Goal: Find specific page/section: Find specific page/section

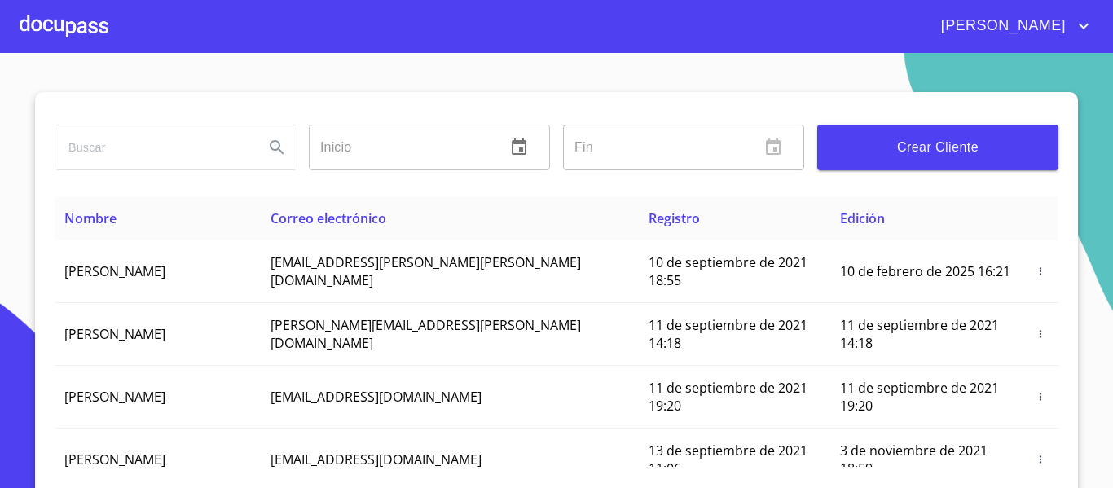
click at [134, 150] on input "search" at bounding box center [153, 148] width 196 height 44
click at [73, 26] on div at bounding box center [64, 26] width 89 height 52
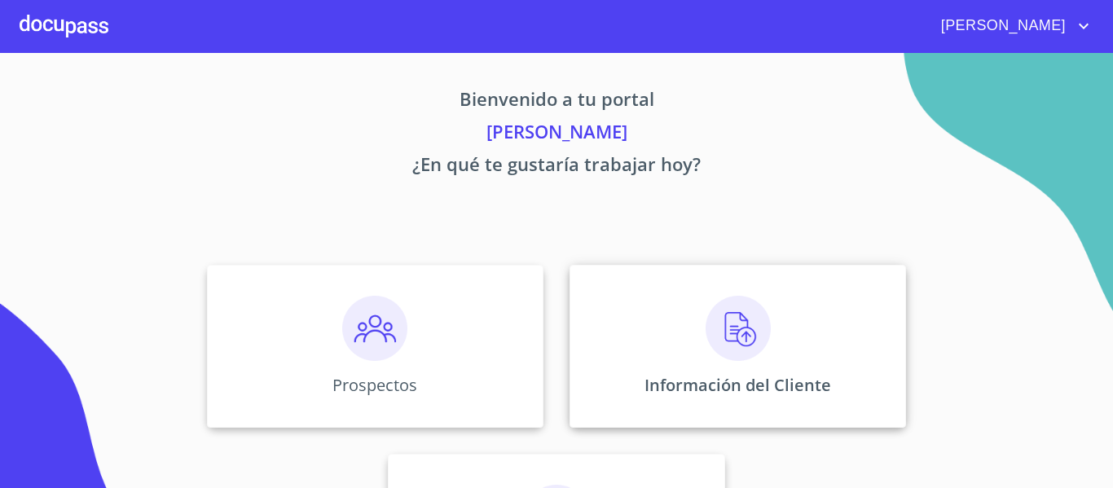
click at [677, 371] on div "Información del Cliente" at bounding box center [738, 346] width 337 height 163
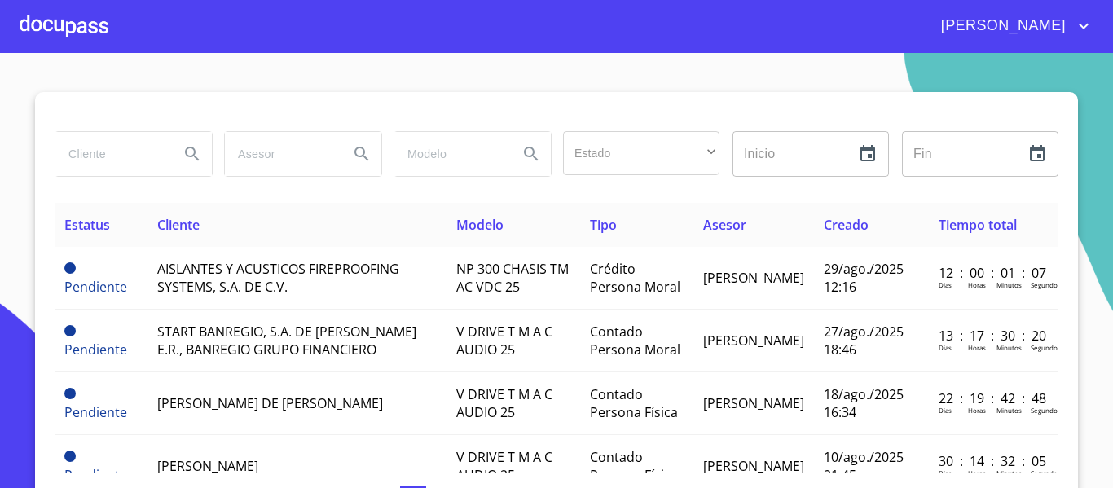
click at [95, 154] on input "search" at bounding box center [110, 154] width 111 height 44
type input "h"
type input "[PERSON_NAME]"
click at [183, 155] on icon "Search" at bounding box center [193, 154] width 20 height 20
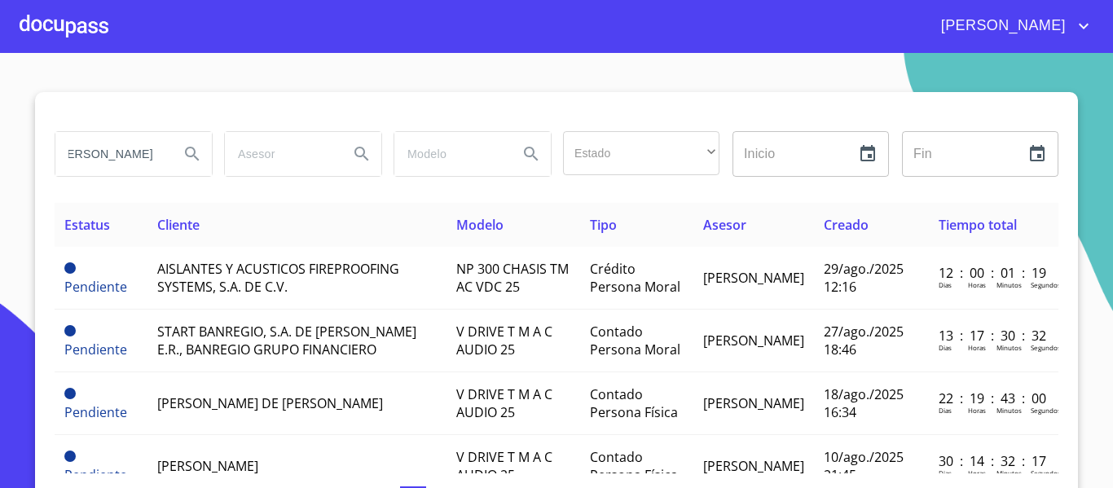
scroll to position [0, 0]
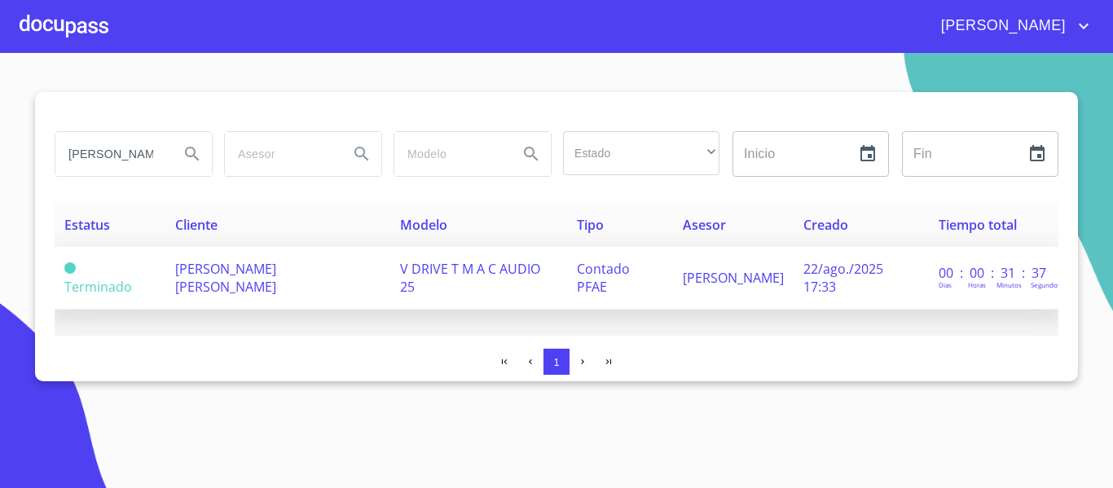
click at [297, 284] on td "[PERSON_NAME] [PERSON_NAME]" at bounding box center [277, 278] width 225 height 63
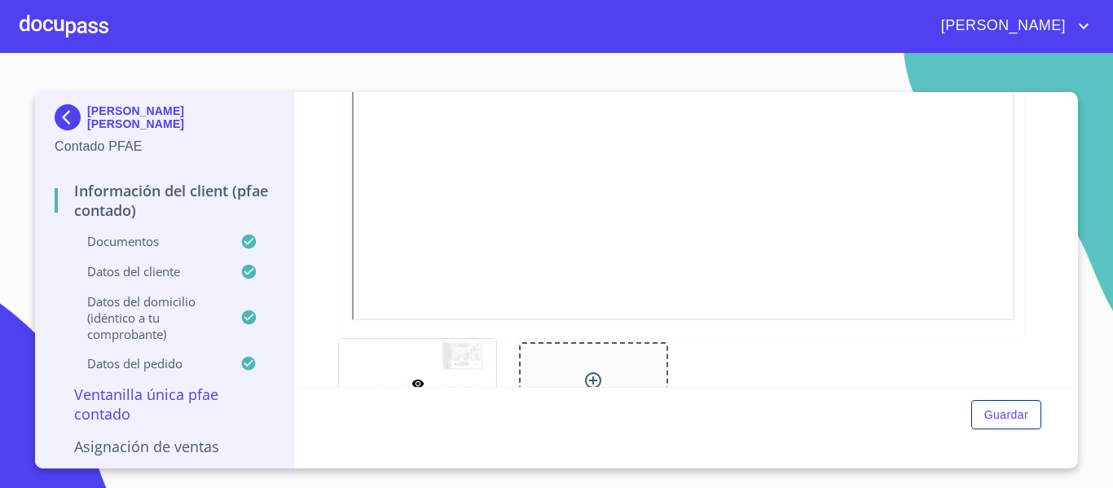
scroll to position [494, 0]
